Goal: Information Seeking & Learning: Learn about a topic

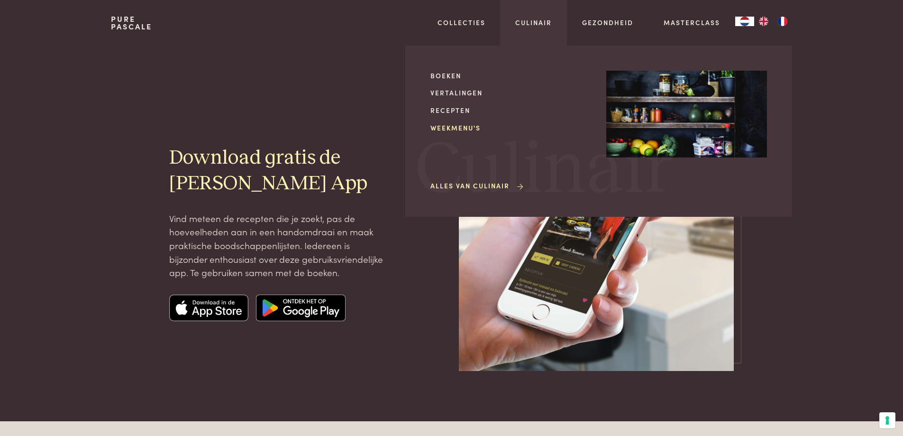
click at [455, 126] on link "Weekmenu's" at bounding box center [510, 128] width 161 height 10
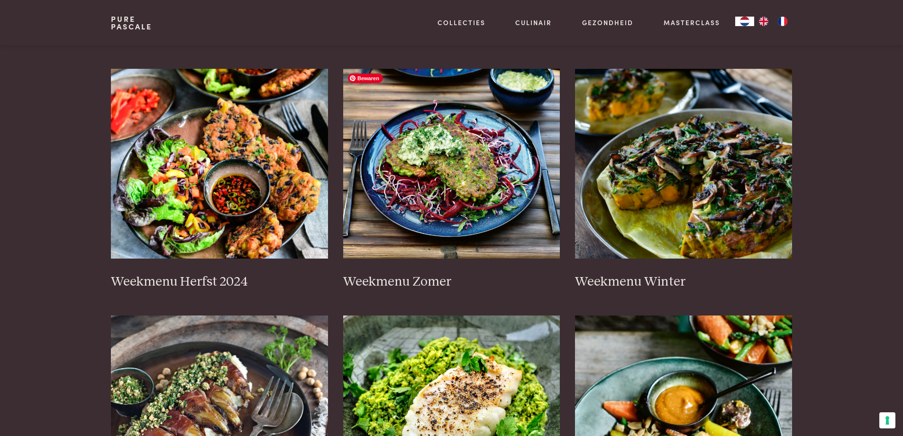
scroll to position [190, 0]
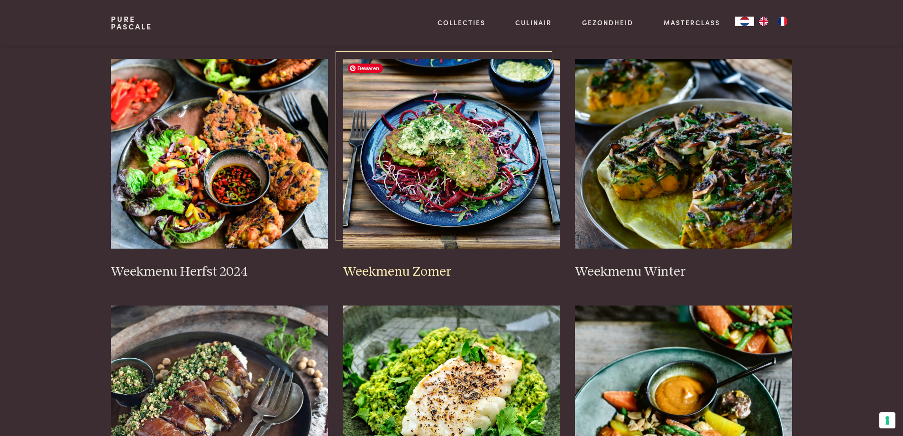
drag, startPoint x: 369, startPoint y: 217, endPoint x: 369, endPoint y: 248, distance: 31.8
drag, startPoint x: 369, startPoint y: 248, endPoint x: 66, endPoint y: 222, distance: 303.6
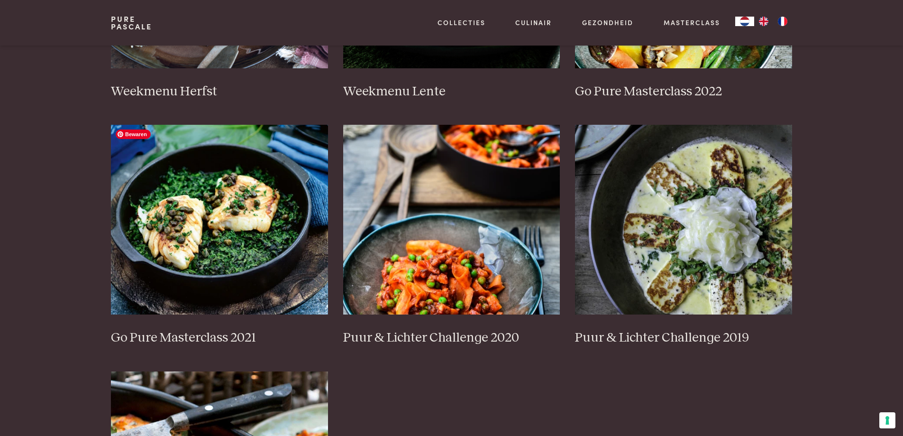
scroll to position [521, 0]
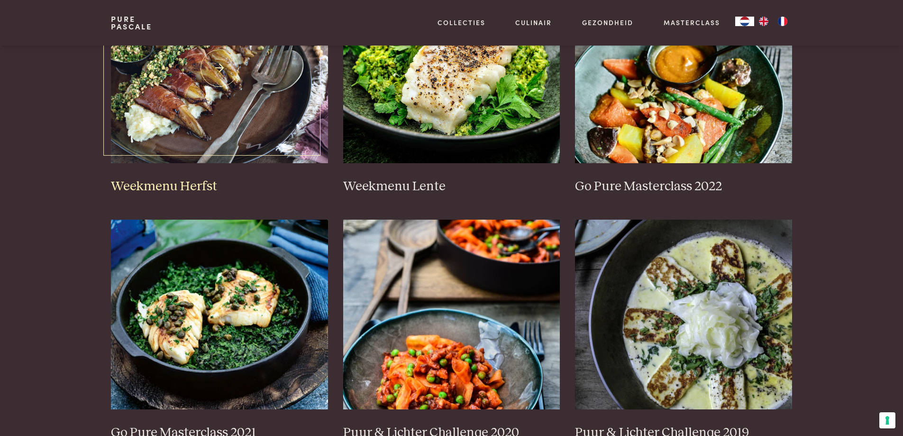
click at [167, 186] on h3 "Weekmenu Herfst" at bounding box center [219, 186] width 217 height 17
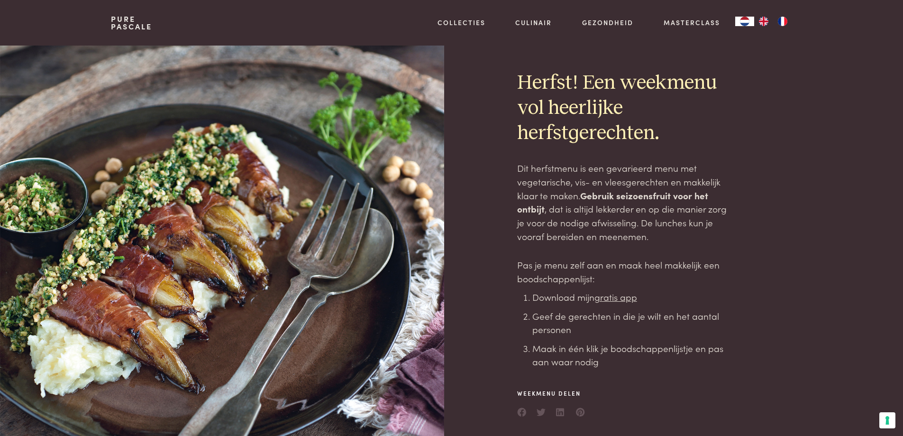
click at [261, 192] on div at bounding box center [277, 245] width 333 height 398
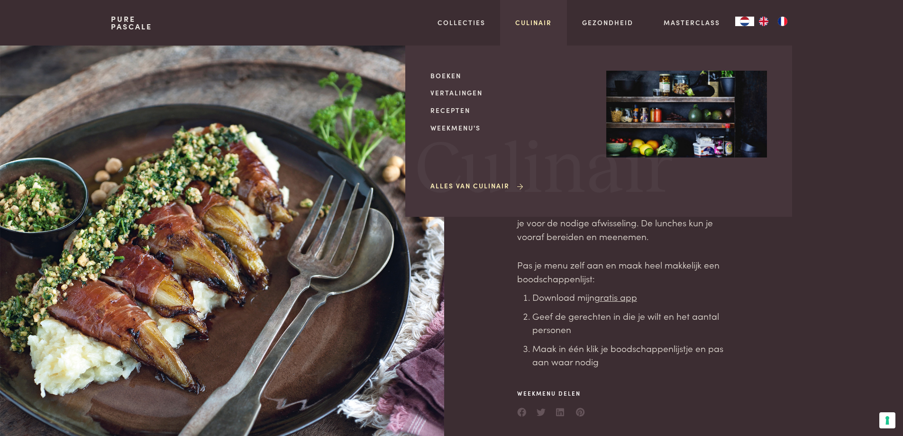
click at [545, 22] on link "Culinair" at bounding box center [533, 23] width 36 height 10
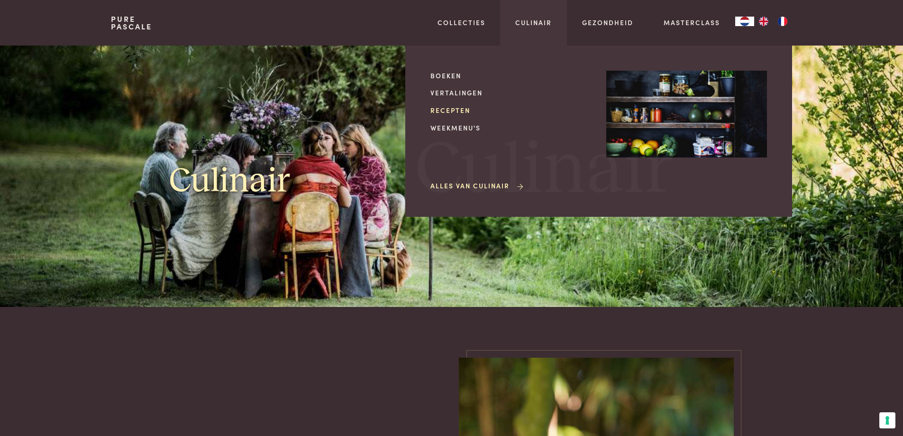
click at [449, 110] on link "Recepten" at bounding box center [510, 110] width 161 height 10
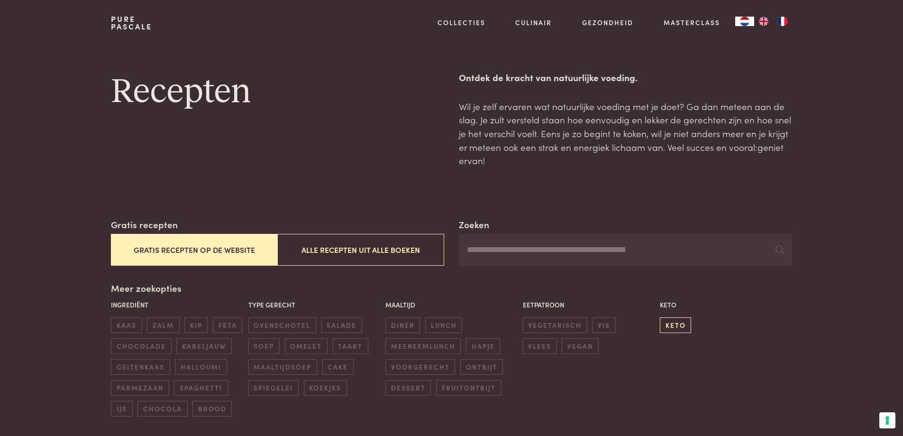
click at [666, 322] on span "keto" at bounding box center [675, 325] width 31 height 16
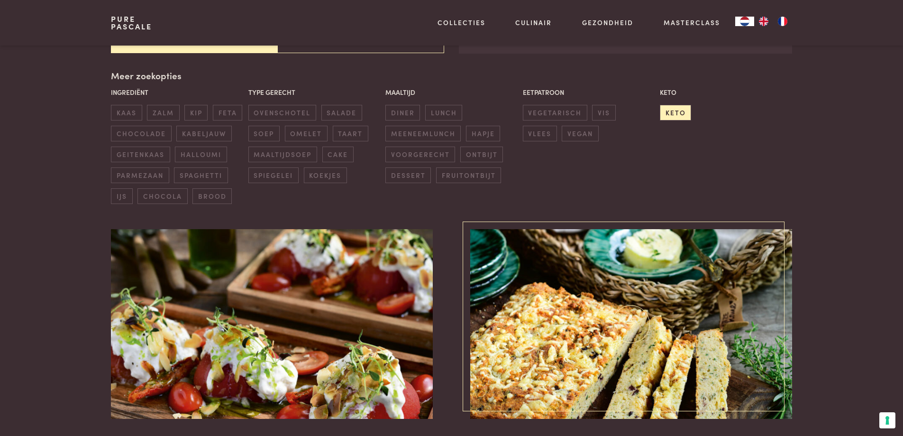
scroll to position [218, 0]
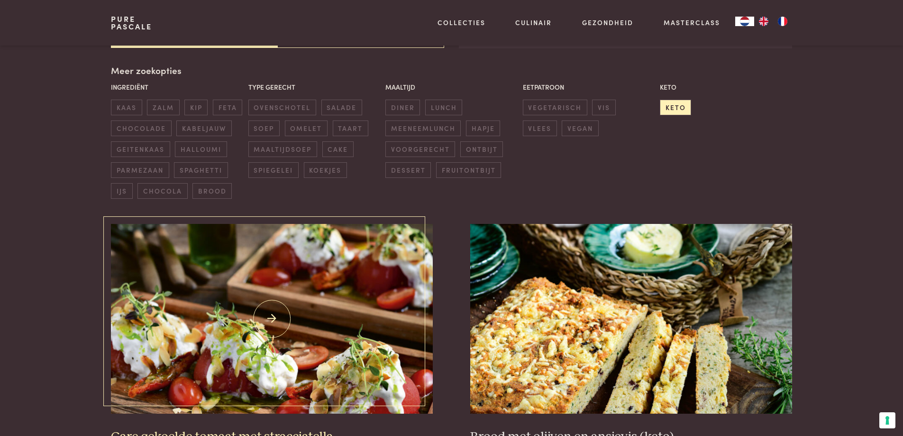
drag, startPoint x: 658, startPoint y: 324, endPoint x: 361, endPoint y: 299, distance: 298.7
click at [361, 299] on img at bounding box center [271, 319] width 321 height 190
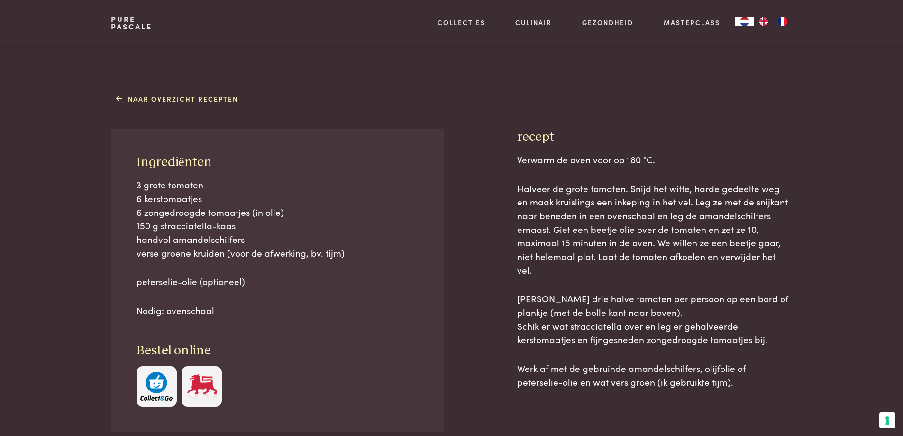
scroll to position [379, 0]
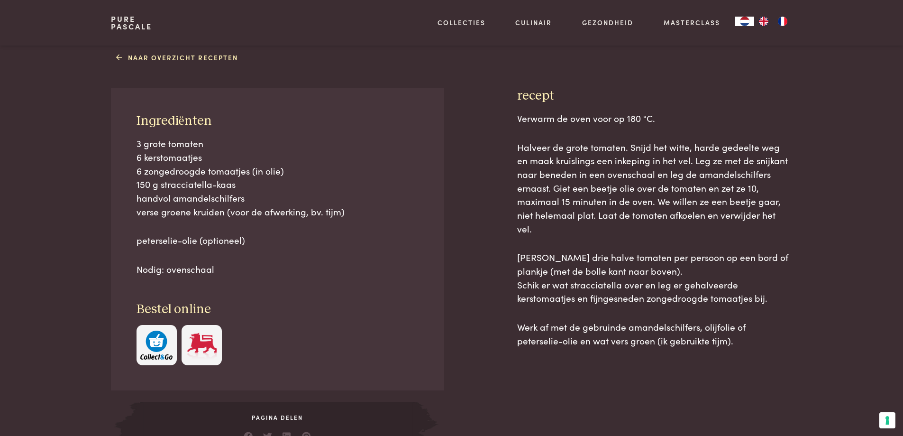
drag, startPoint x: 551, startPoint y: 226, endPoint x: 434, endPoint y: 211, distance: 118.0
click at [434, 211] on div "Ingrediënten 3 grote tomaten 6 kerstomaatjes 6 zongedroogde tomaatjes (in olie)…" at bounding box center [277, 239] width 333 height 303
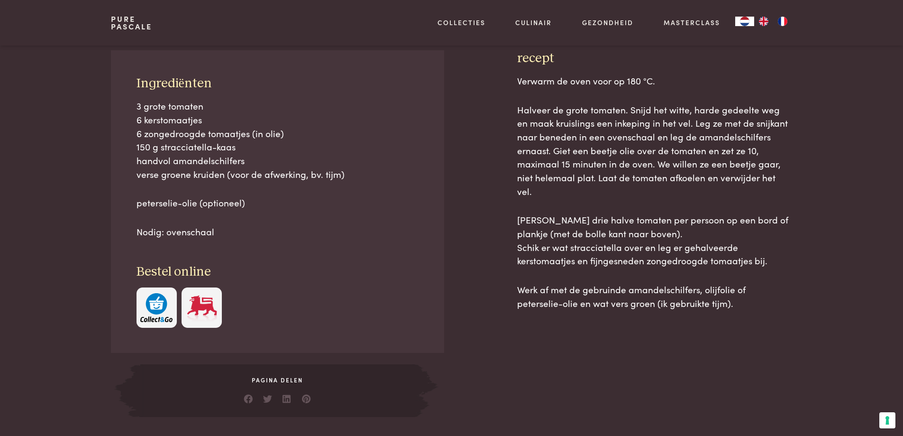
scroll to position [427, 0]
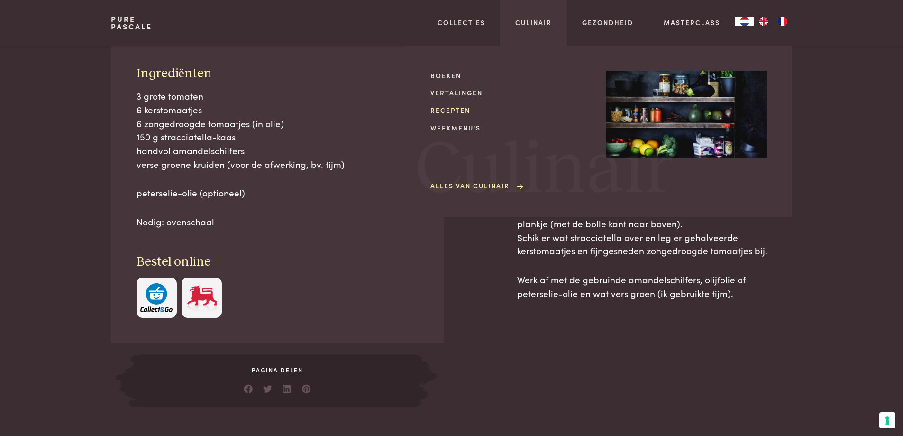
click at [458, 112] on link "Recepten" at bounding box center [510, 110] width 161 height 10
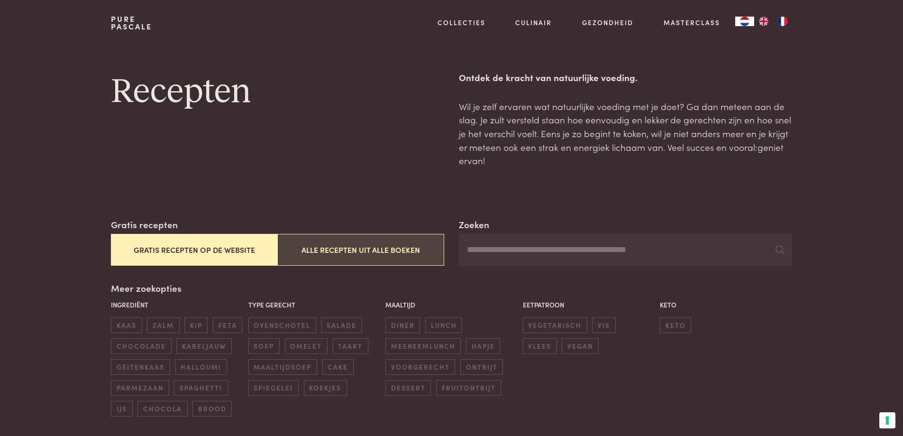
click at [344, 251] on button "Alle recepten uit alle boeken" at bounding box center [360, 250] width 166 height 32
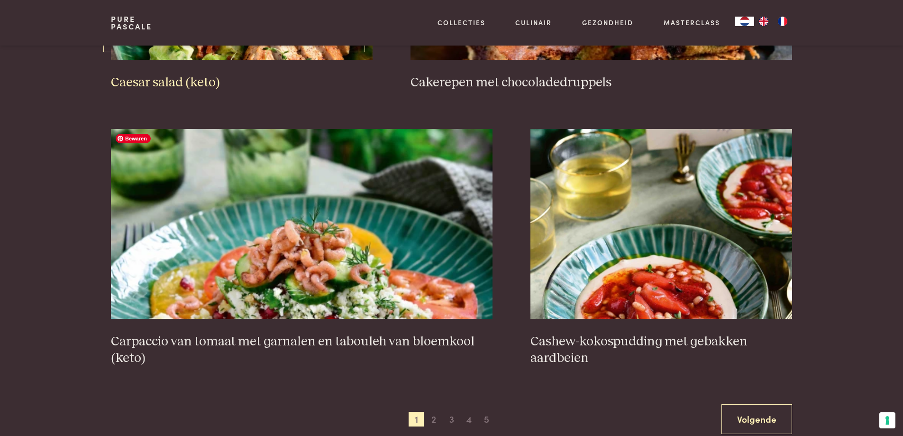
scroll to position [1687, 0]
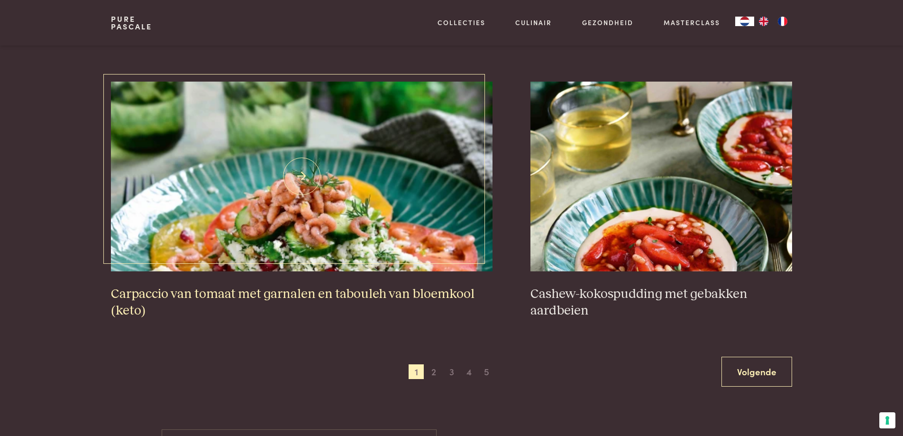
click at [302, 293] on h3 "Carpaccio van tomaat met garnalen en tabouleh van bloemkool (keto)" at bounding box center [302, 302] width 382 height 33
click at [257, 293] on h3 "Carpaccio van tomaat met garnalen en tabouleh van bloemkool (keto)" at bounding box center [302, 302] width 382 height 33
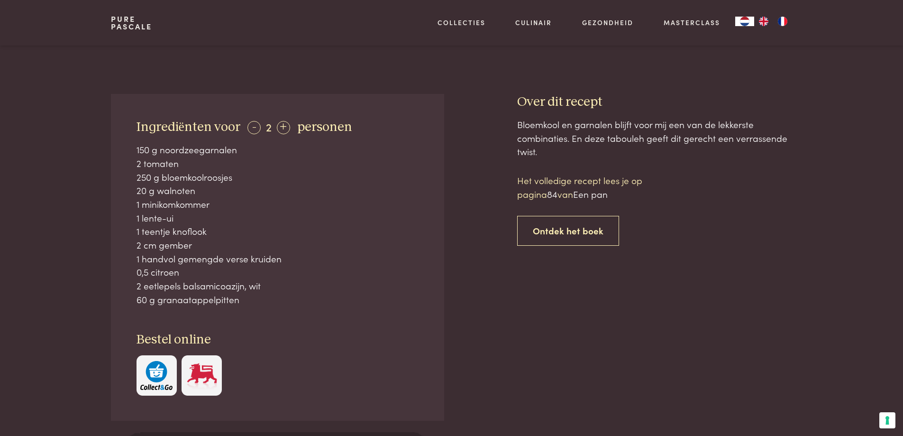
scroll to position [332, 0]
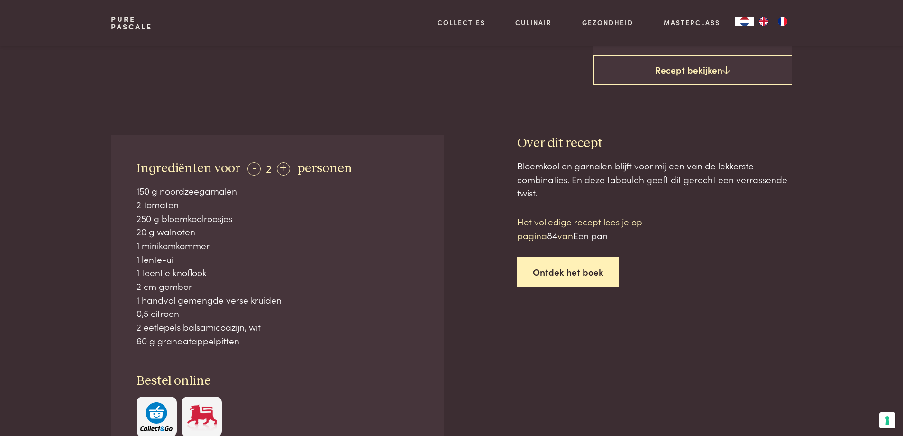
click at [539, 258] on link "Ontdek het boek" at bounding box center [568, 272] width 102 height 30
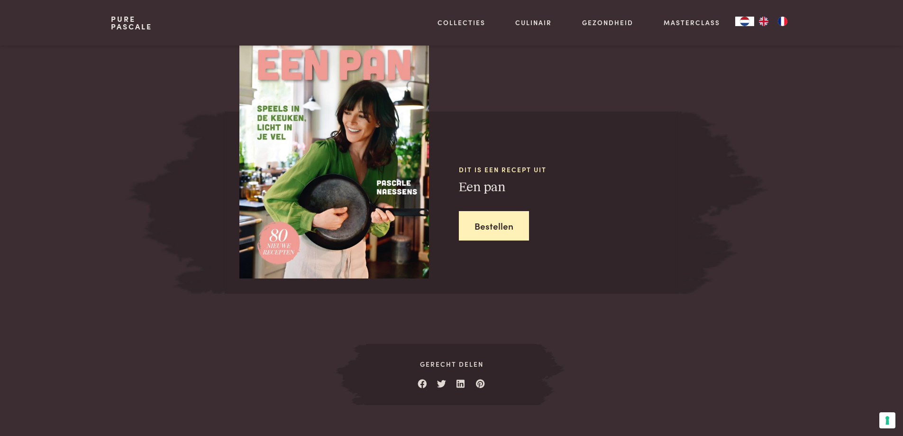
scroll to position [942, 0]
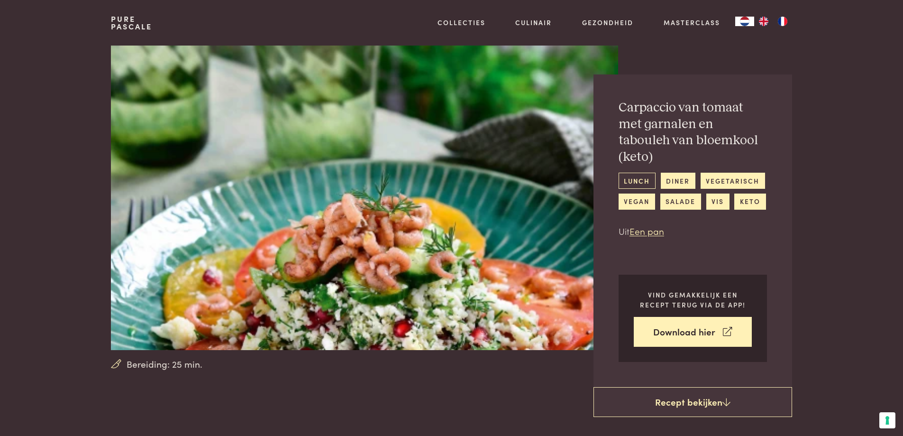
click at [634, 173] on link "lunch" at bounding box center [637, 181] width 37 height 16
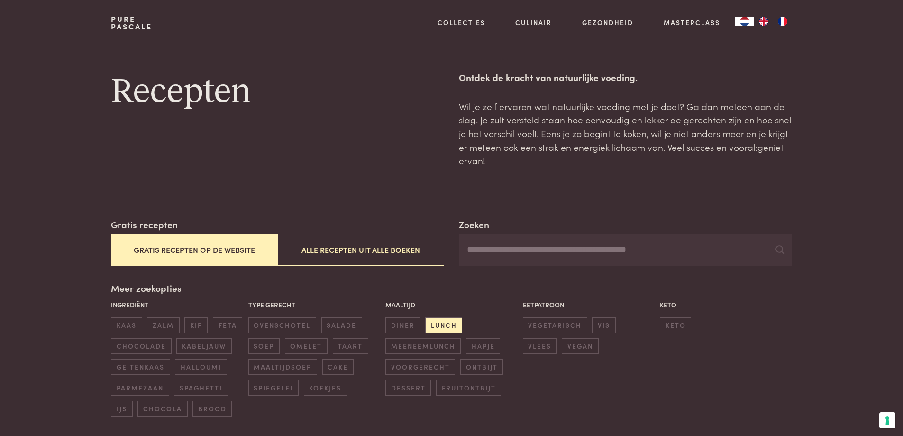
drag, startPoint x: 0, startPoint y: 0, endPoint x: 409, endPoint y: 195, distance: 452.7
click at [189, 249] on button "Gratis recepten op de website" at bounding box center [194, 250] width 166 height 32
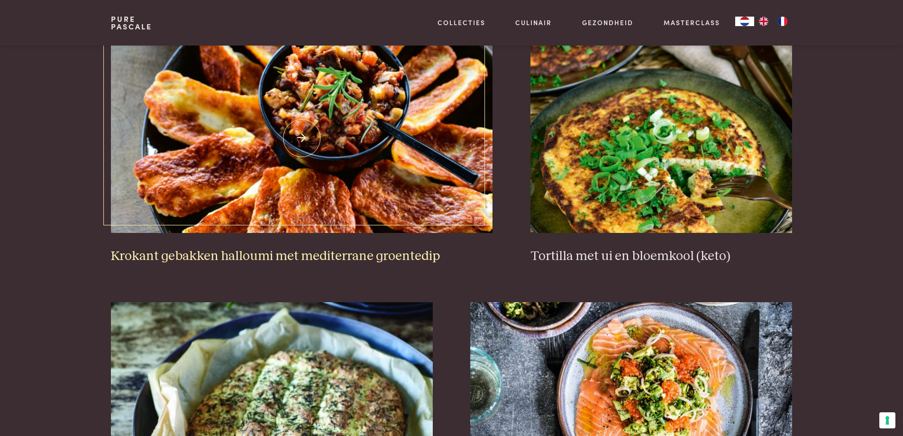
scroll to position [929, 0]
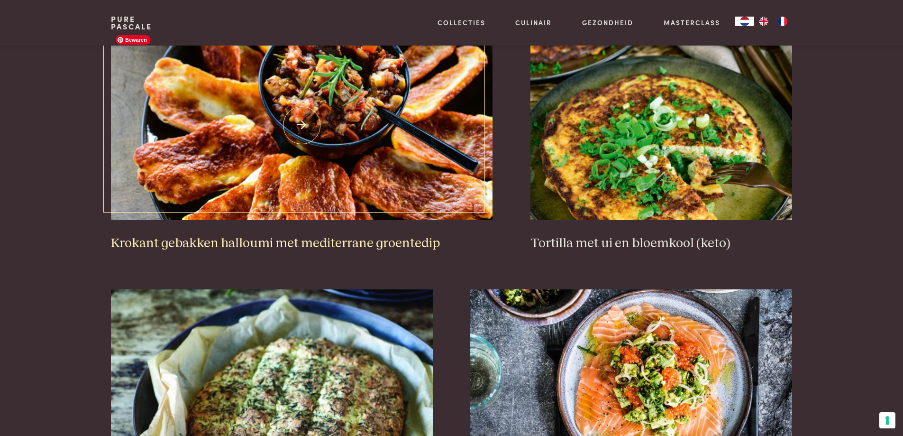
click at [301, 128] on img at bounding box center [302, 125] width 382 height 190
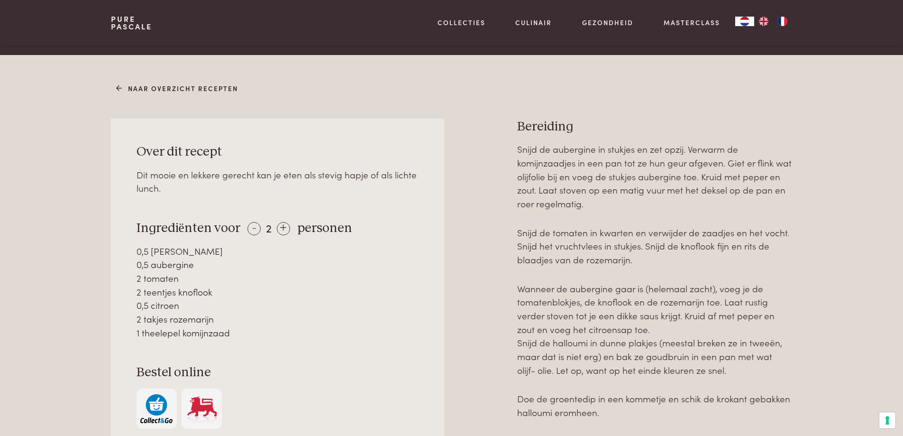
scroll to position [379, 0]
